Goal: Navigation & Orientation: Find specific page/section

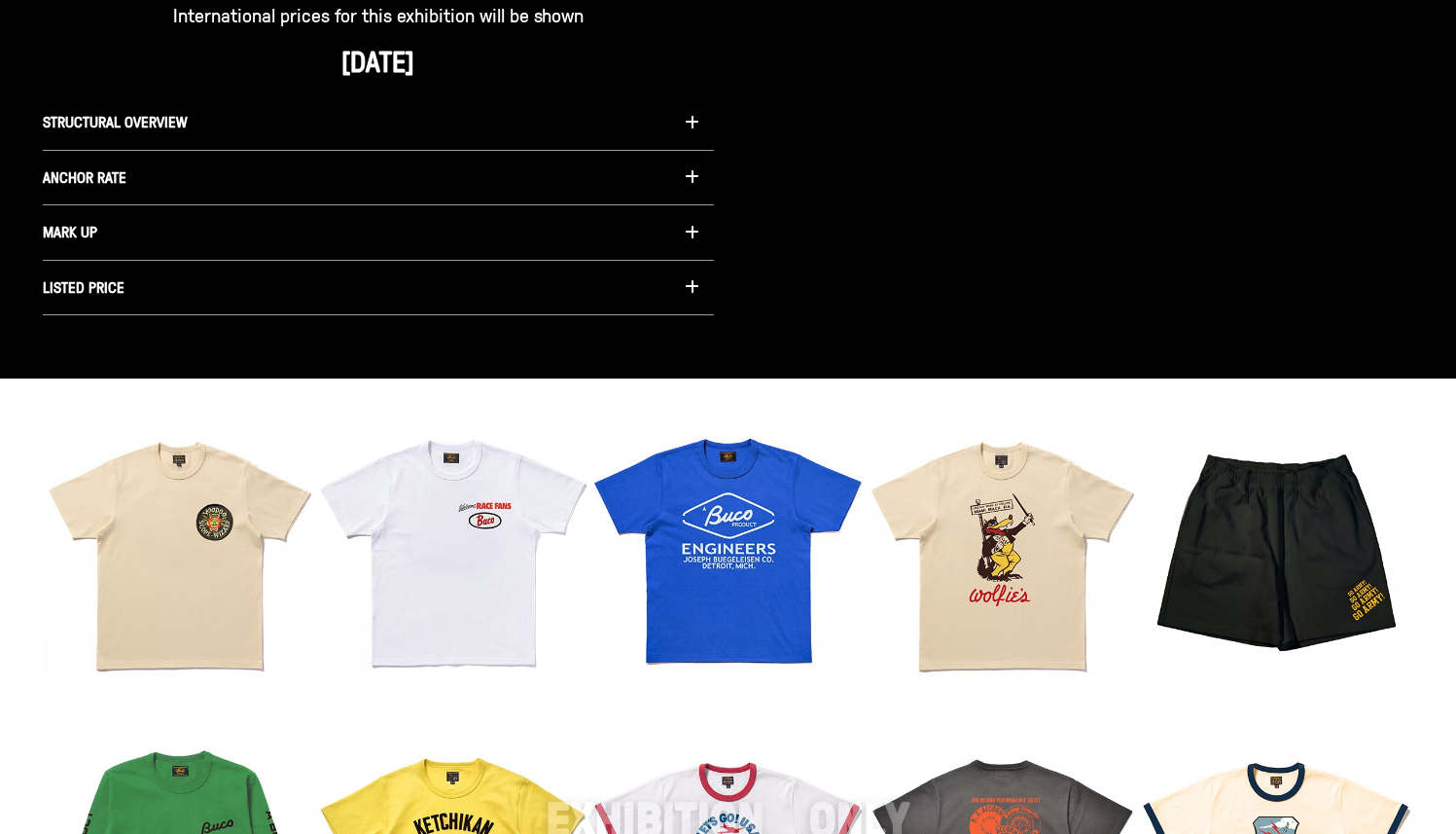
scroll to position [1519, 0]
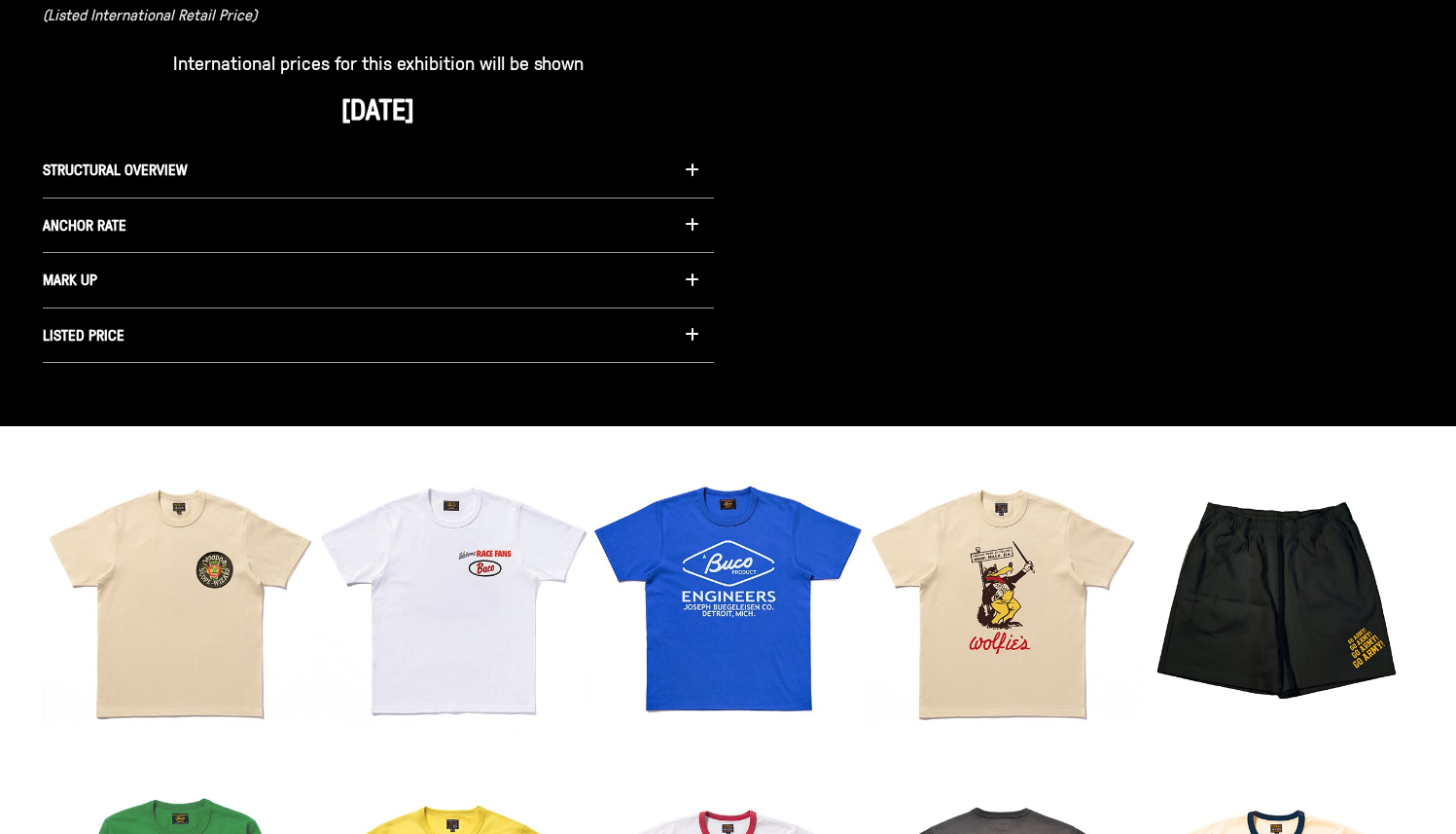
click at [344, 168] on button "STRUCTURAL OVERVIEW" at bounding box center [378, 171] width 671 height 56
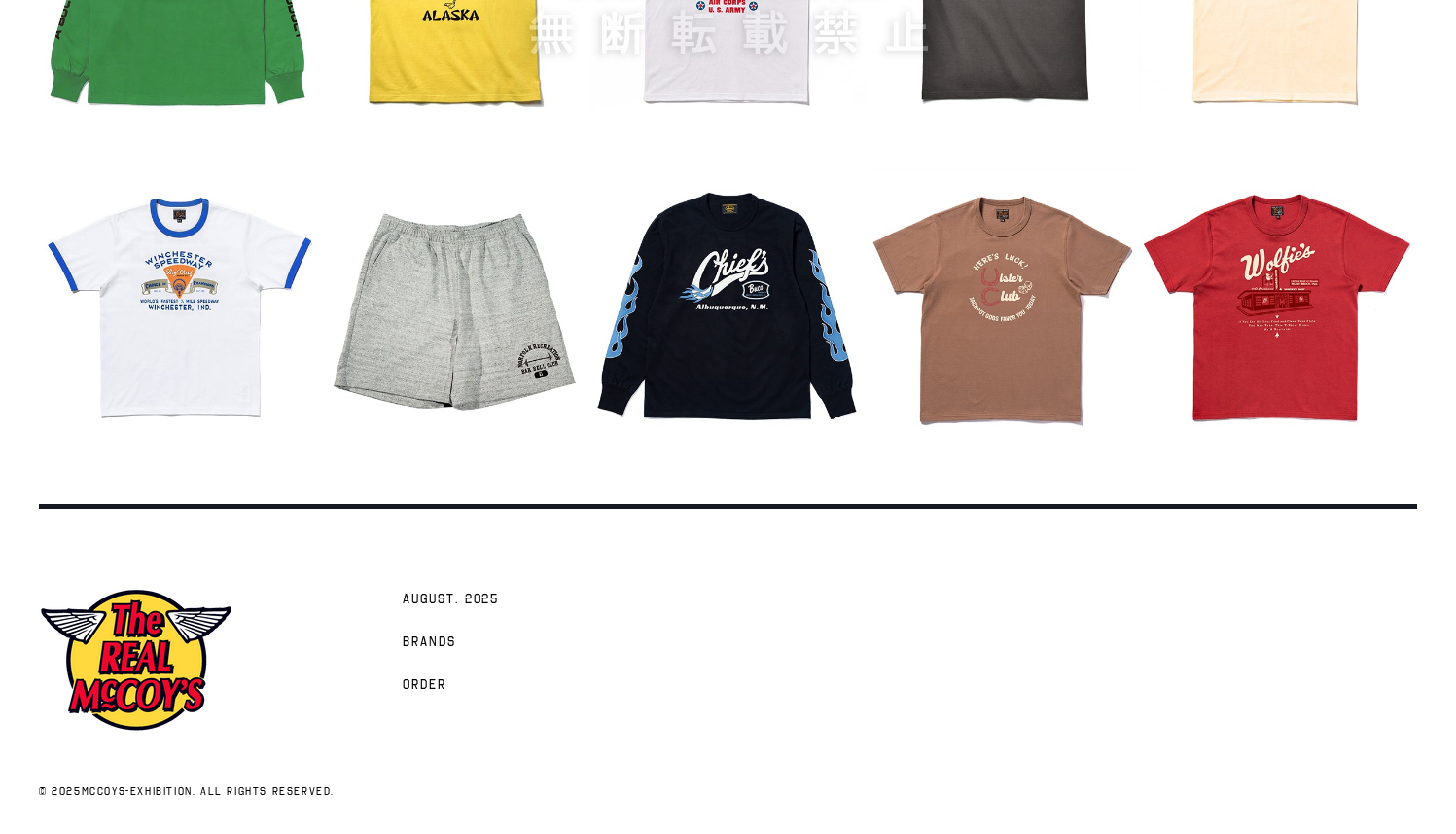
scroll to position [2633, 0]
click at [445, 603] on span "AUGUST. 2025" at bounding box center [450, 602] width 97 height 20
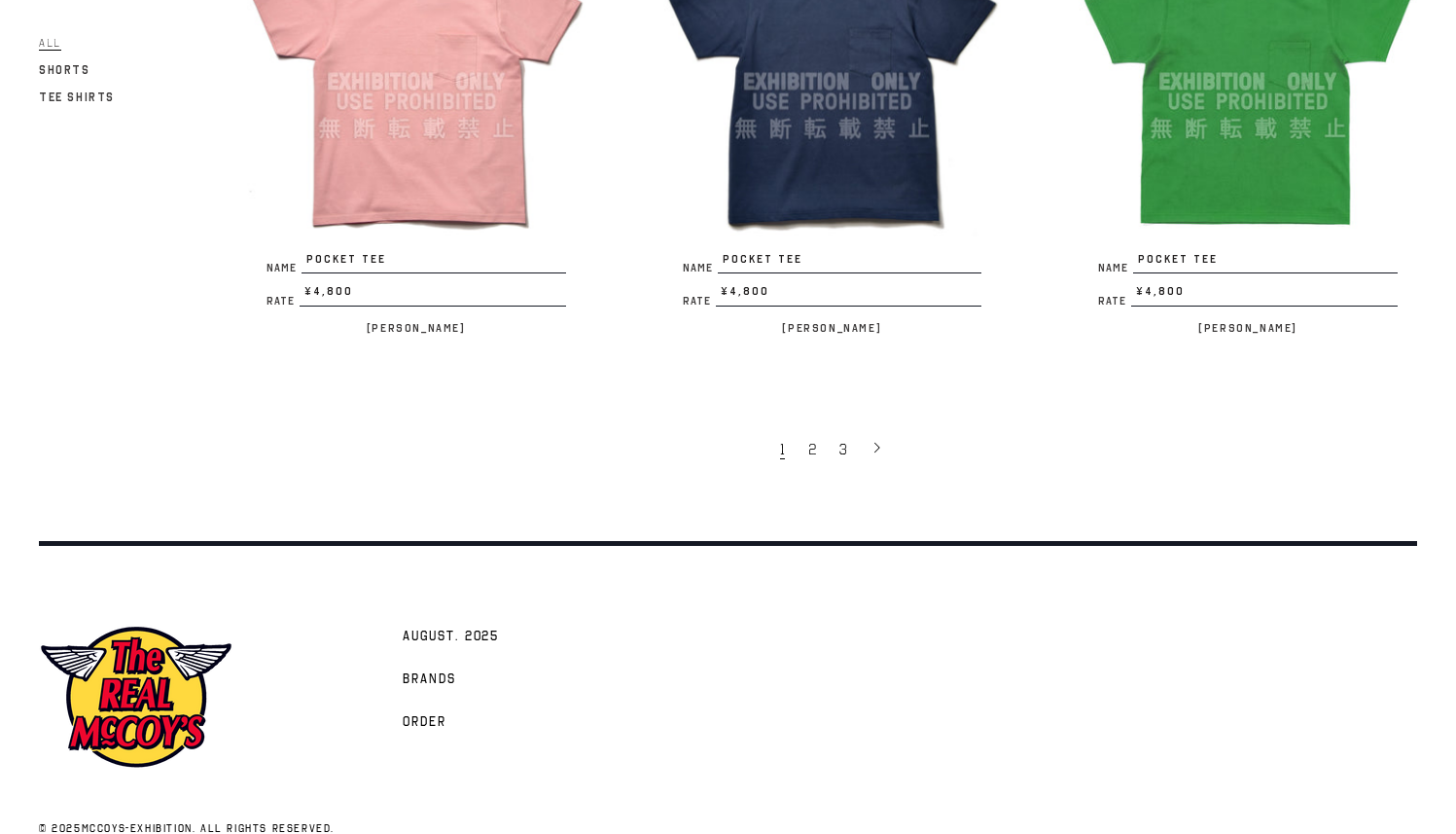
scroll to position [3745, 0]
click at [813, 428] on link "2" at bounding box center [814, 447] width 31 height 41
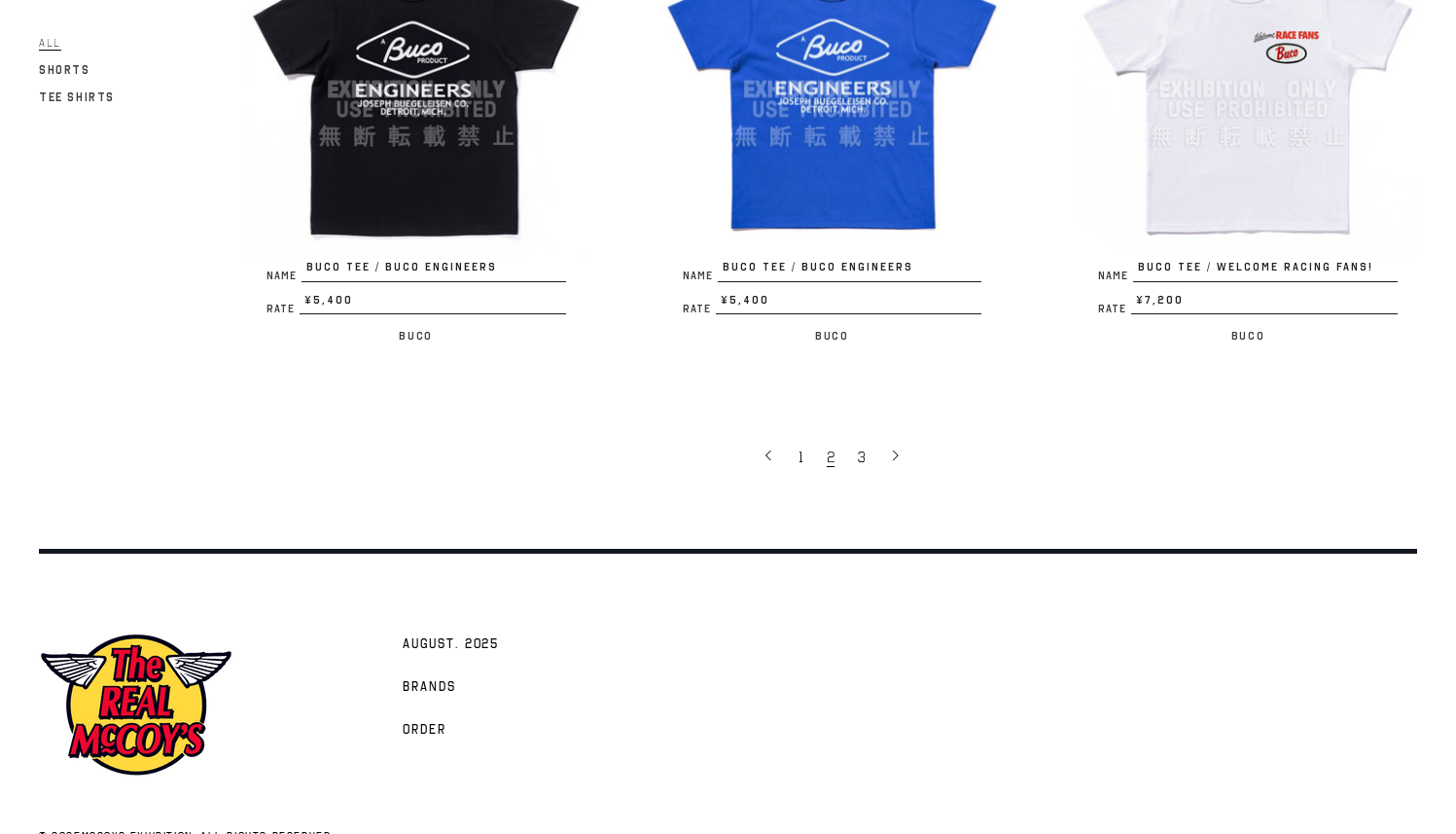
scroll to position [3784, 0]
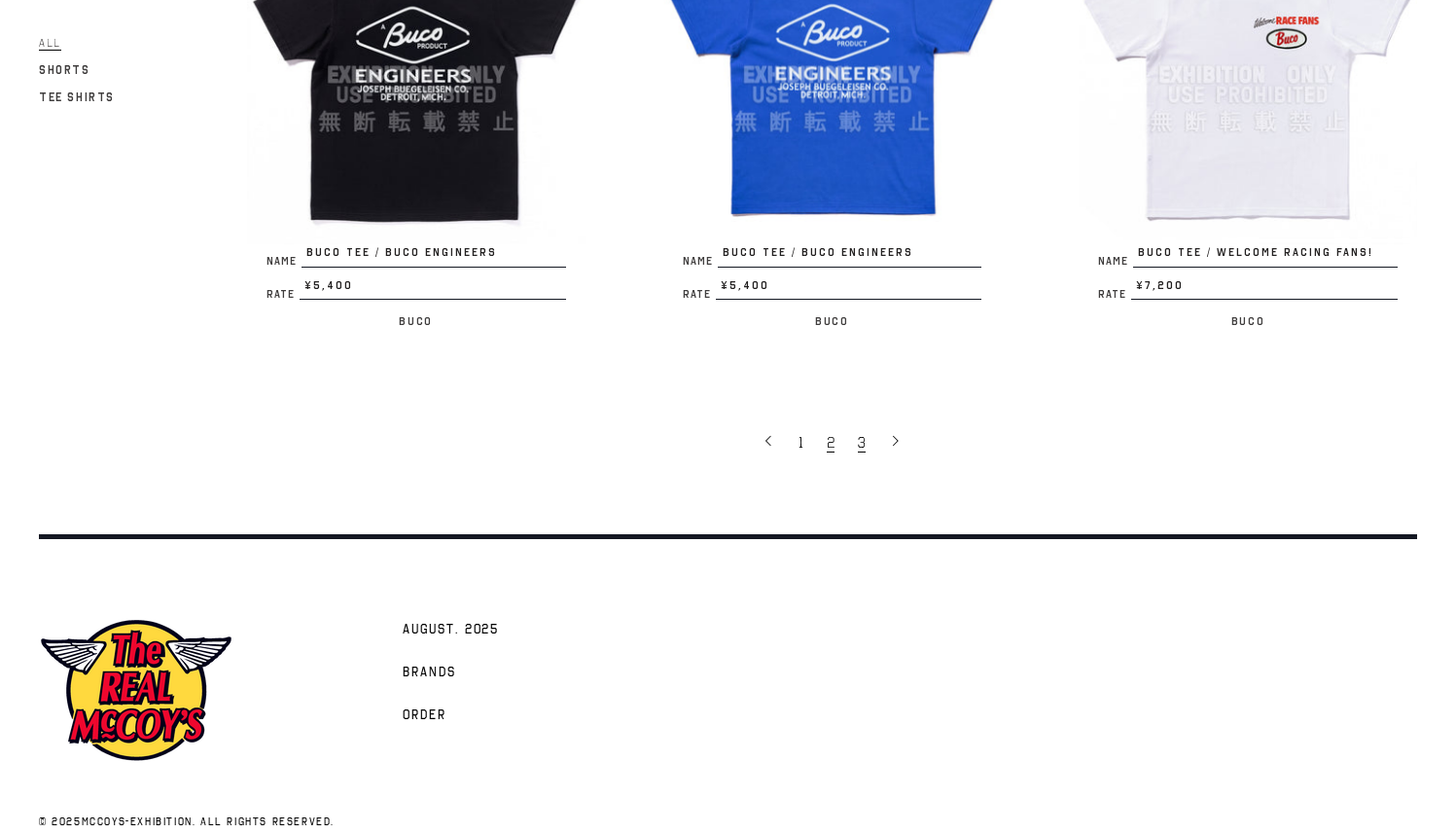
click at [867, 421] on link "3" at bounding box center [863, 441] width 31 height 41
